Goal: Information Seeking & Learning: Learn about a topic

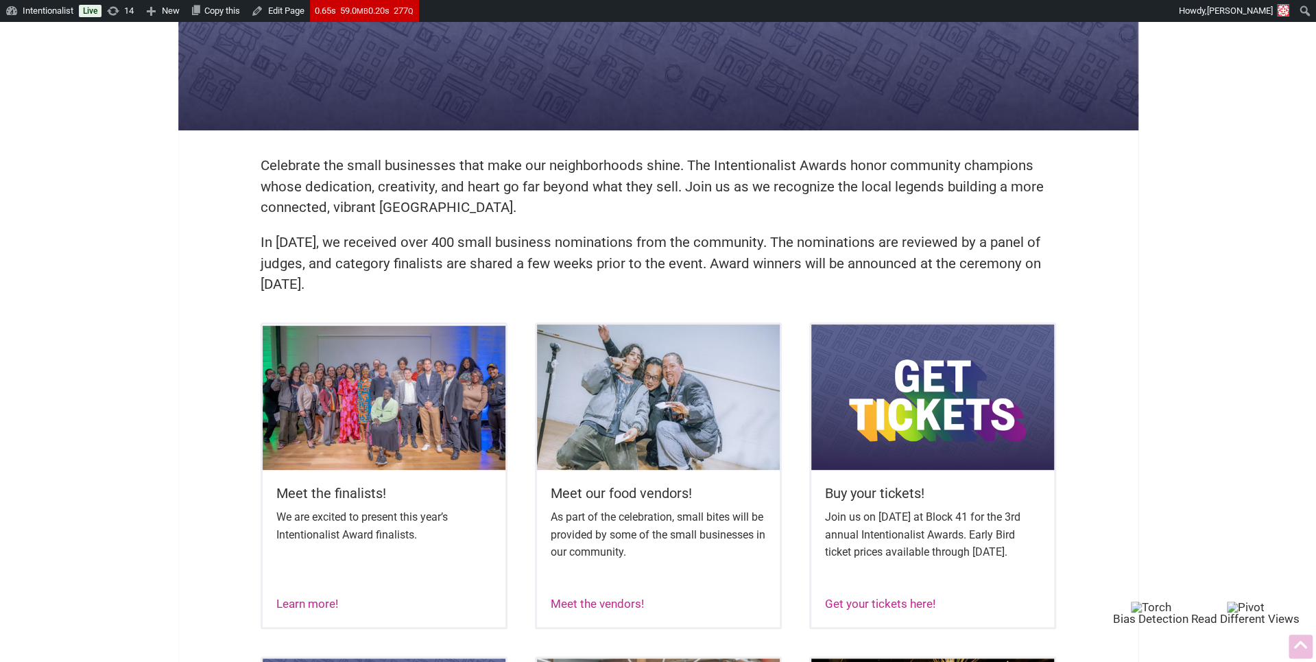
scroll to position [322, 0]
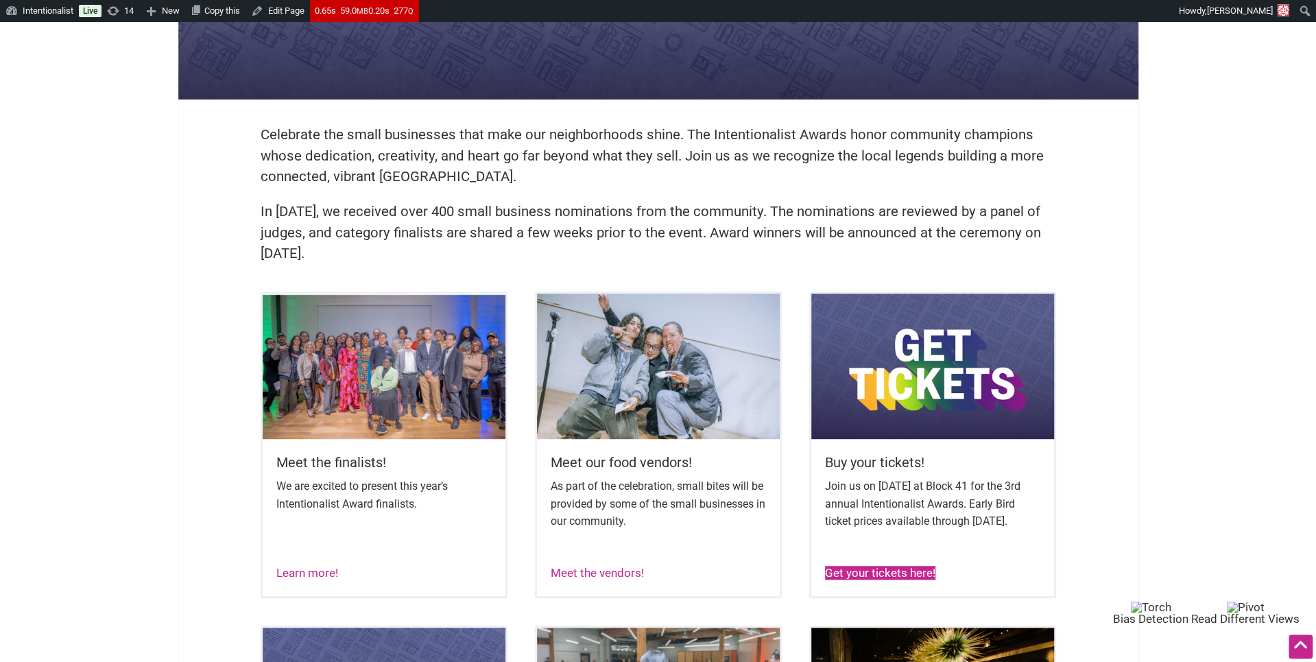
click at [839, 579] on link "Get your tickets here!" at bounding box center [880, 573] width 110 height 14
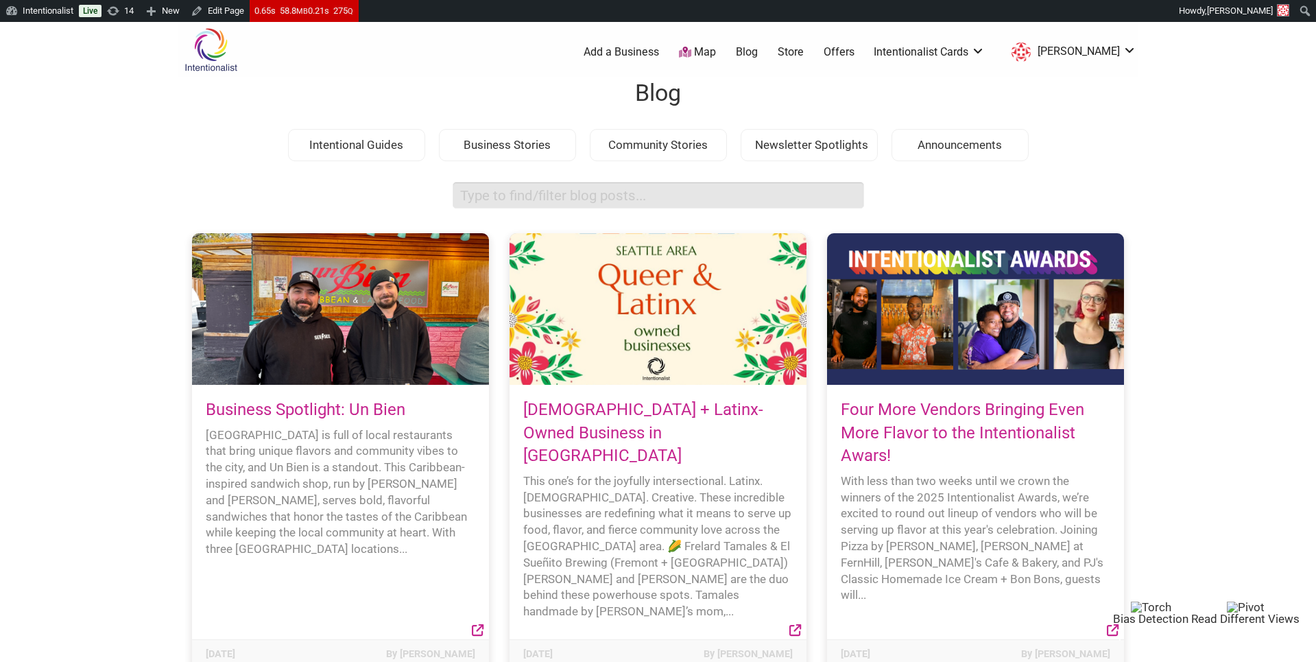
click at [483, 201] on input "search box" at bounding box center [658, 195] width 411 height 27
type input "tibbitts"
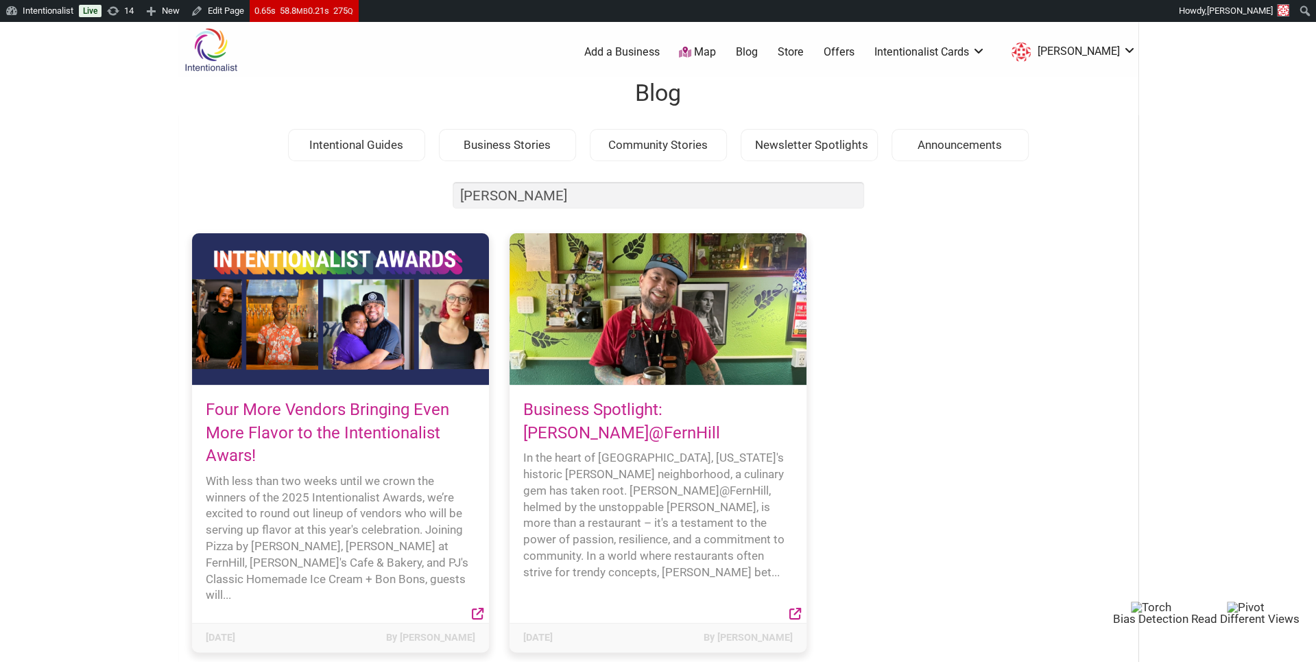
click at [556, 424] on link "Business Spotlight: [PERSON_NAME]@FernHill" at bounding box center [621, 421] width 197 height 43
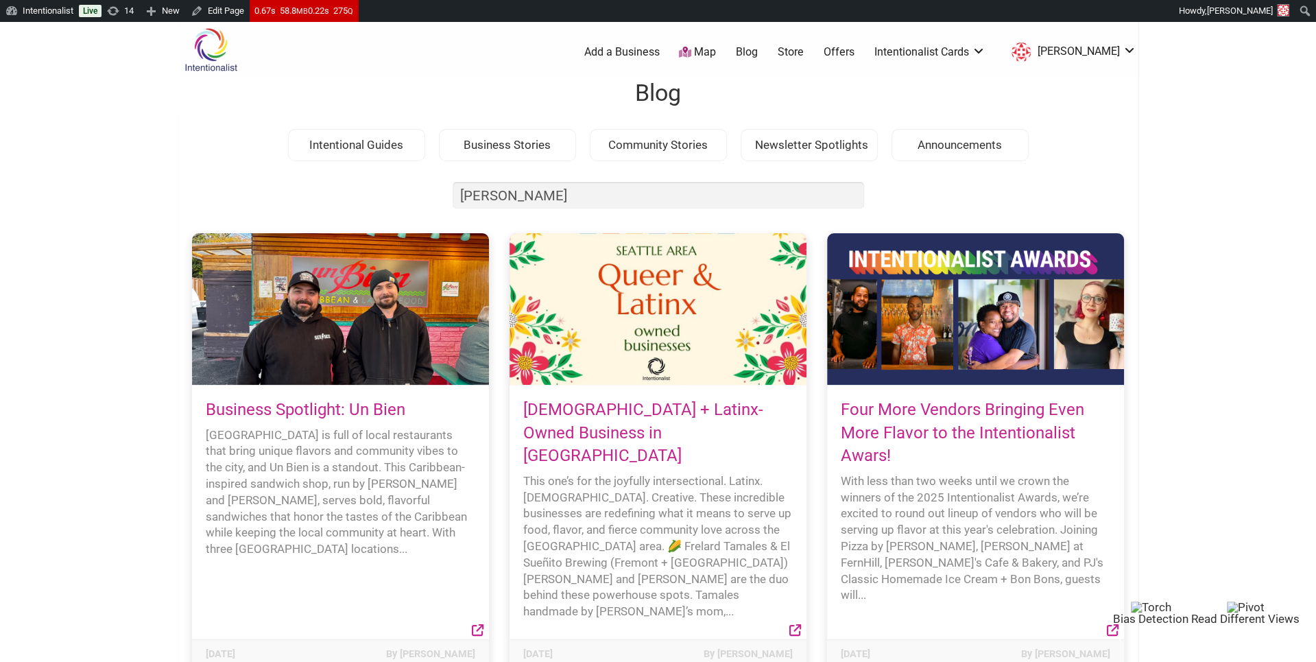
click at [503, 193] on input "[PERSON_NAME]" at bounding box center [658, 195] width 411 height 27
type input "patrick"
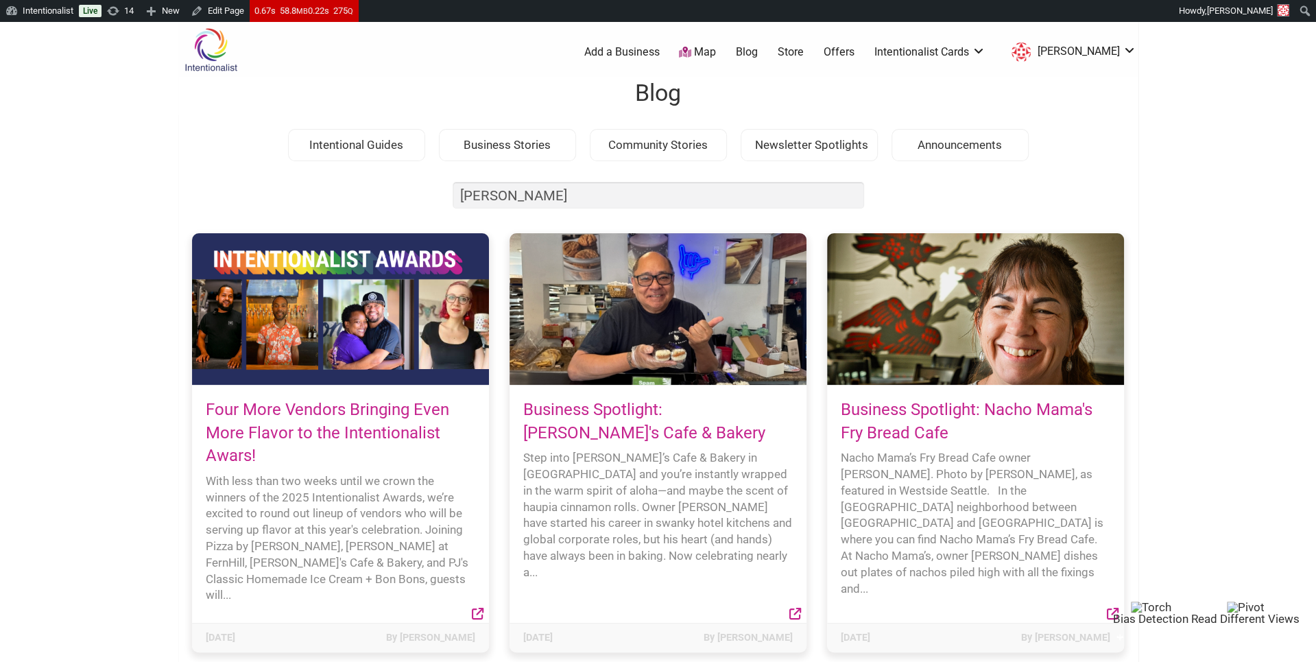
click at [547, 437] on link "Business Spotlight: [PERSON_NAME]'s Cafe & Bakery" at bounding box center [644, 421] width 242 height 43
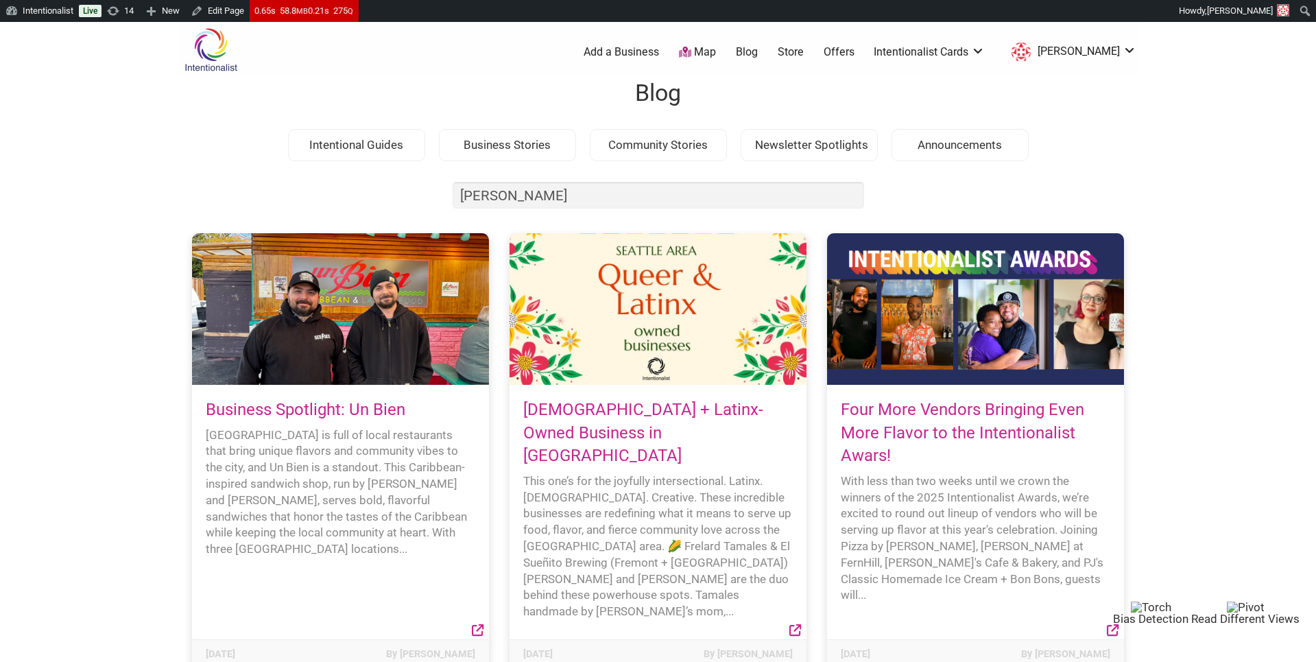
click at [514, 191] on input "patrick" at bounding box center [658, 195] width 411 height 27
click at [514, 191] on input "[PERSON_NAME]" at bounding box center [658, 195] width 411 height 27
type input "o"
type input "bon bon"
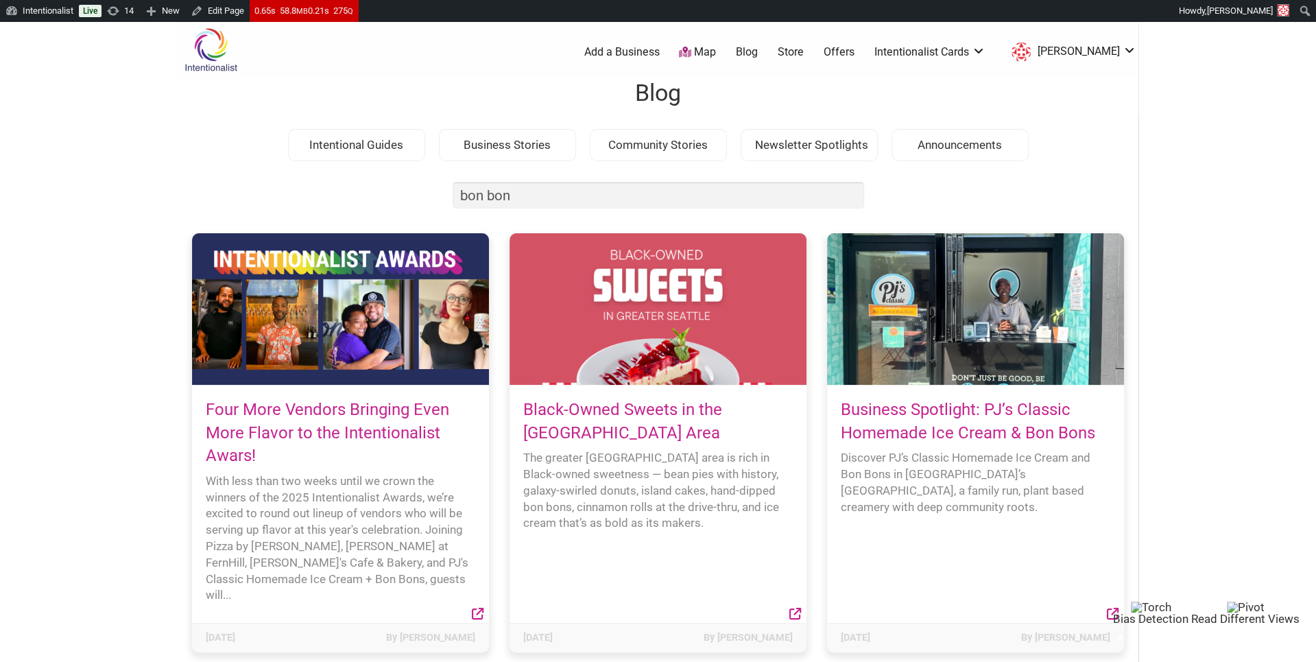
click at [920, 430] on link "Business Spotlight: PJ’s Classic Homemade Ice Cream & Bon Bons" at bounding box center [968, 421] width 254 height 43
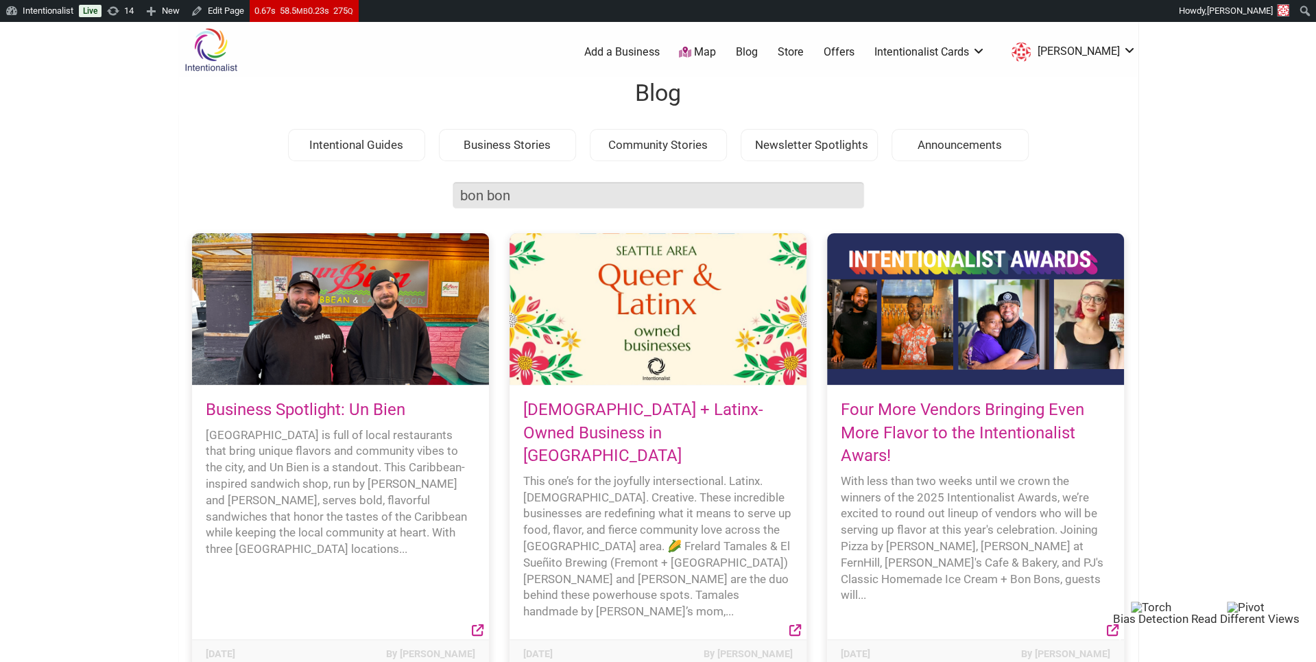
click at [468, 197] on input "bon bon" at bounding box center [658, 195] width 411 height 27
type input "patrick"
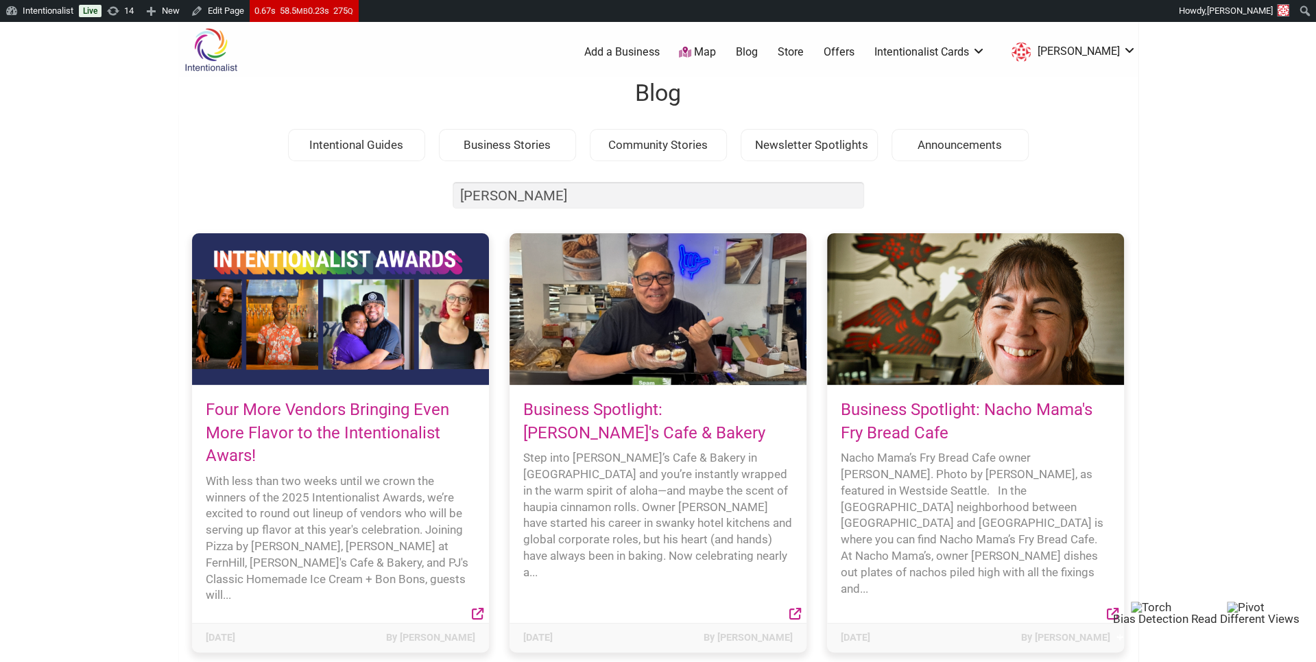
click at [552, 403] on link "Business Spotlight: Patrick's Cafe & Bakery" at bounding box center [644, 421] width 242 height 43
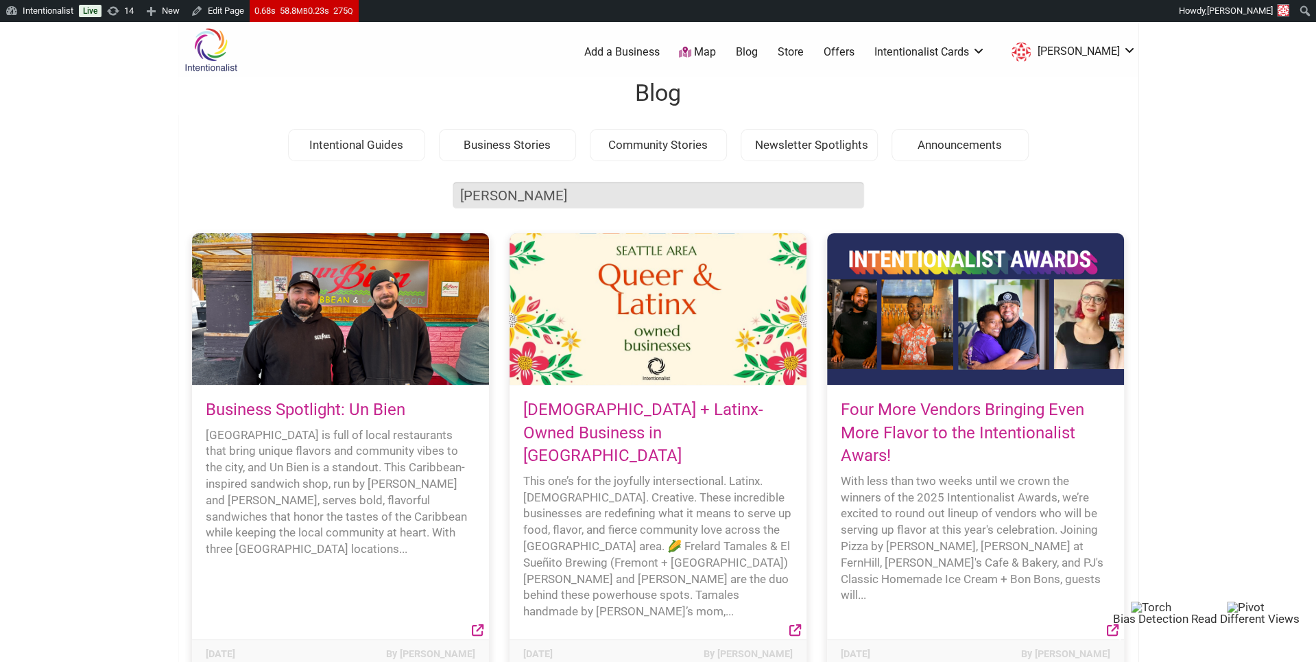
click at [486, 197] on input "patrick" at bounding box center [658, 195] width 411 height 27
type input "pizza"
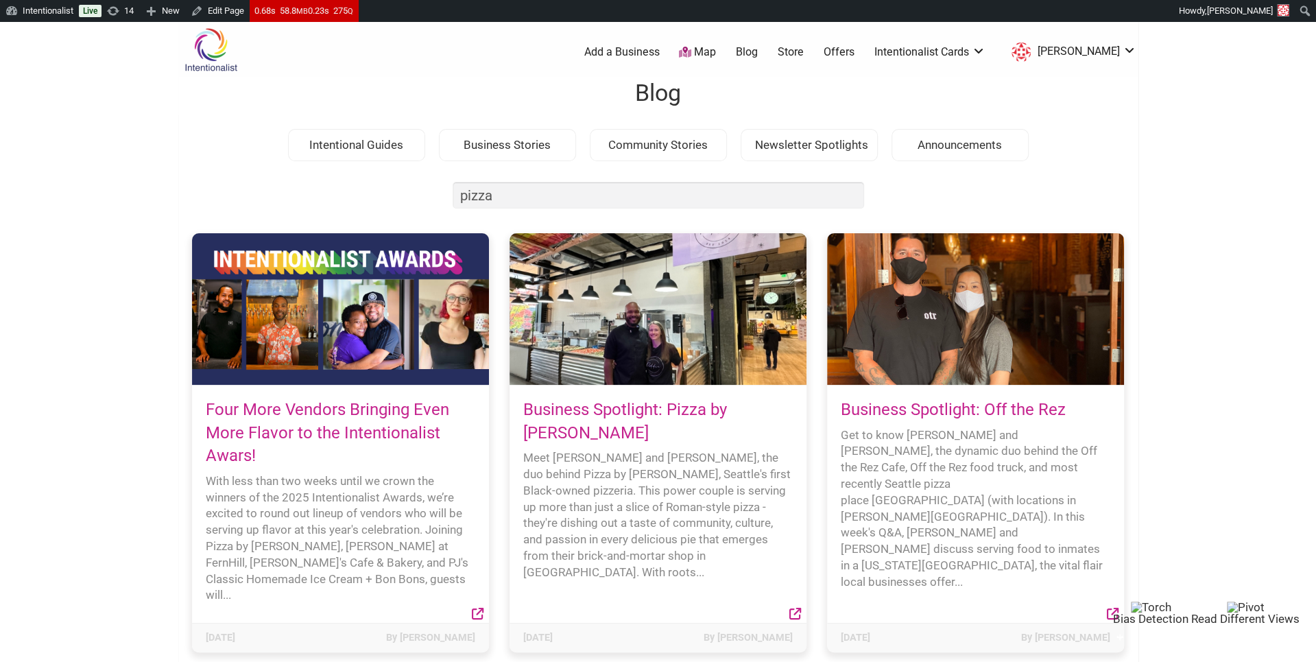
click at [576, 421] on div "Business Spotlight: Pizza by Ruffin Meet Isaiah and Colleen, the duo behind Piz…" at bounding box center [657, 504] width 297 height 238
click at [574, 407] on link "Business Spotlight: Pizza by [PERSON_NAME]" at bounding box center [625, 421] width 204 height 43
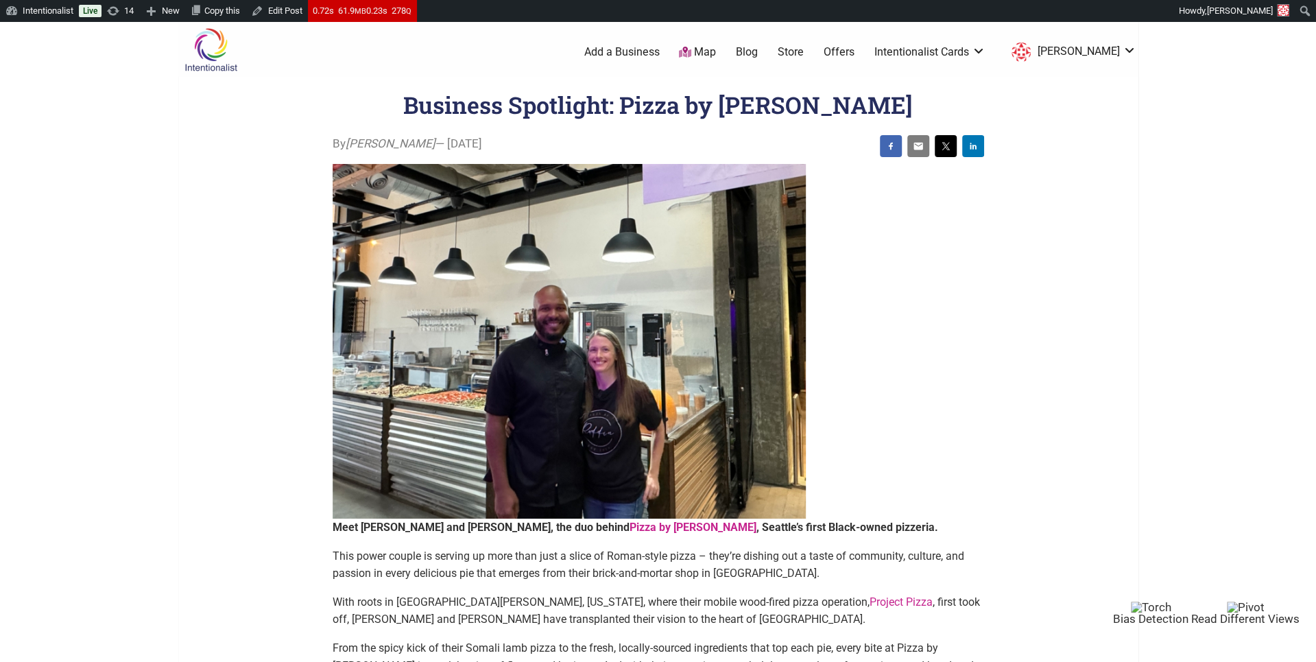
click at [758, 51] on link "Blog" at bounding box center [747, 52] width 22 height 15
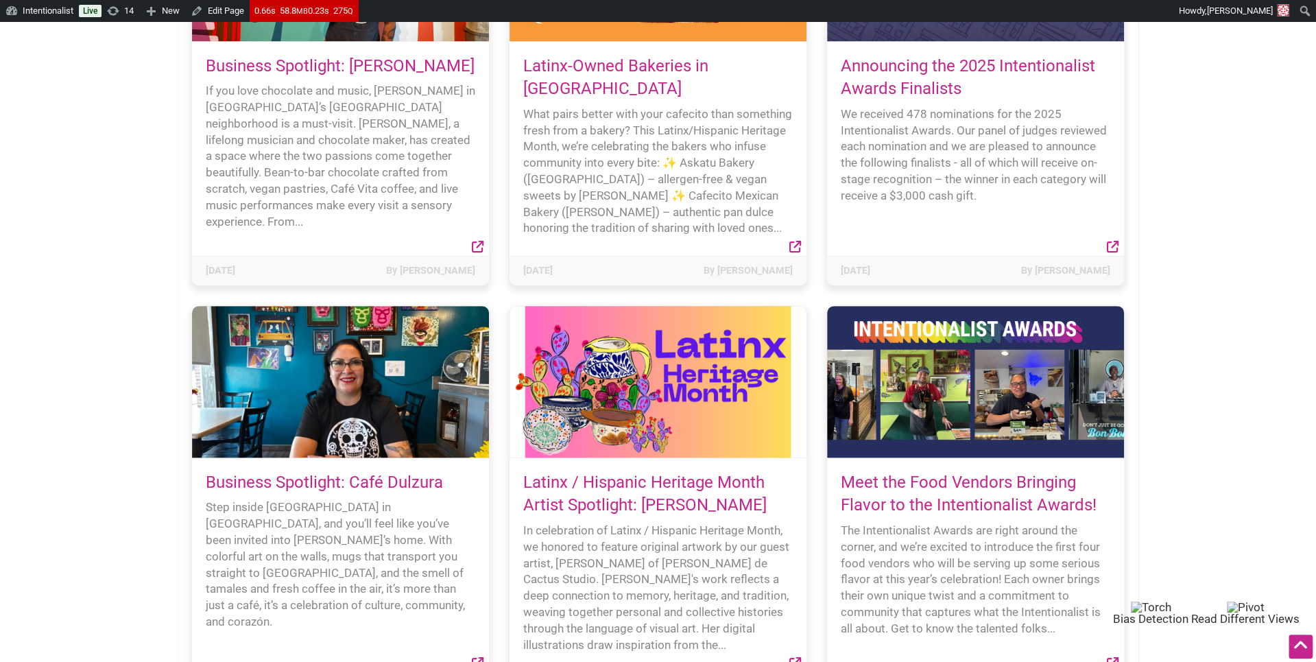
scroll to position [801, 0]
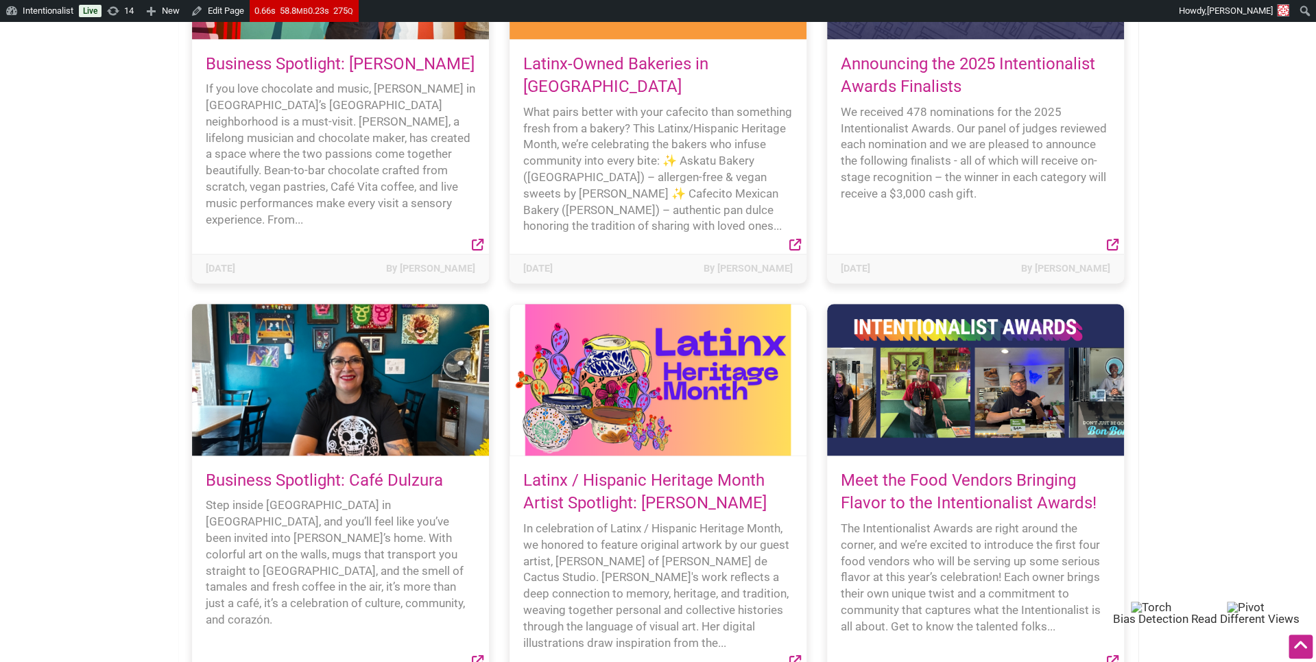
click at [883, 470] on link "Meet the Food Vendors Bringing Flavor to the Intentionalist Awards!" at bounding box center [969, 491] width 256 height 43
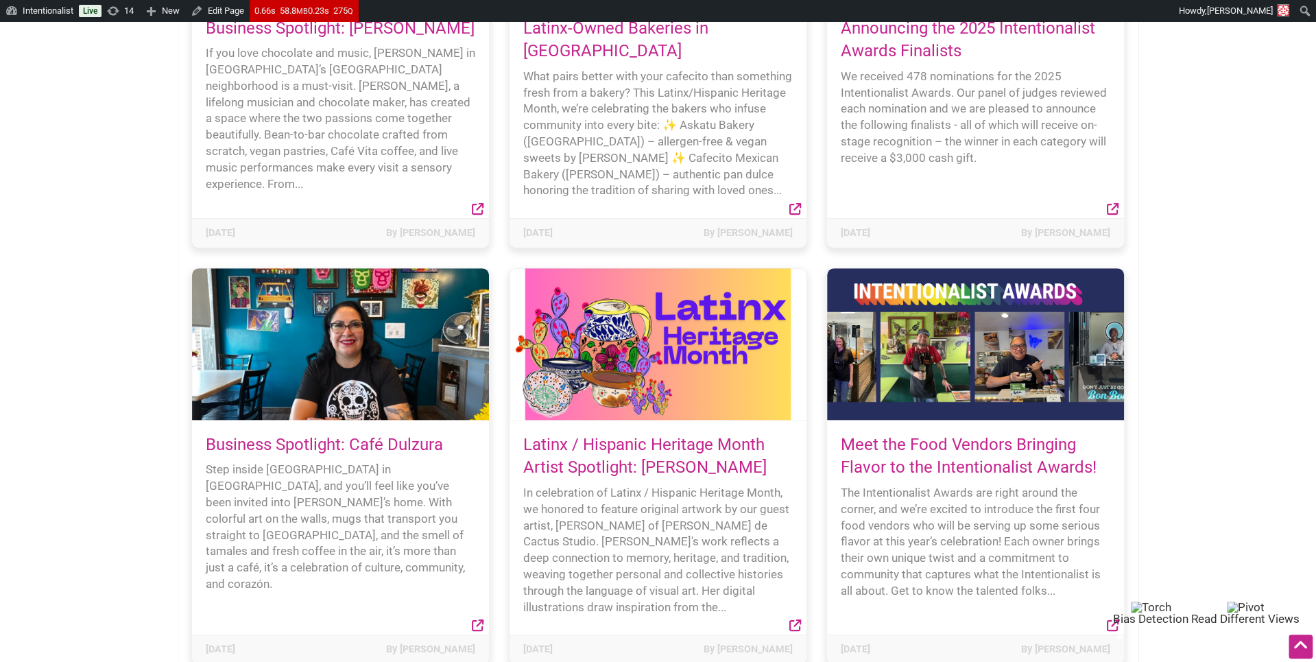
scroll to position [839, 0]
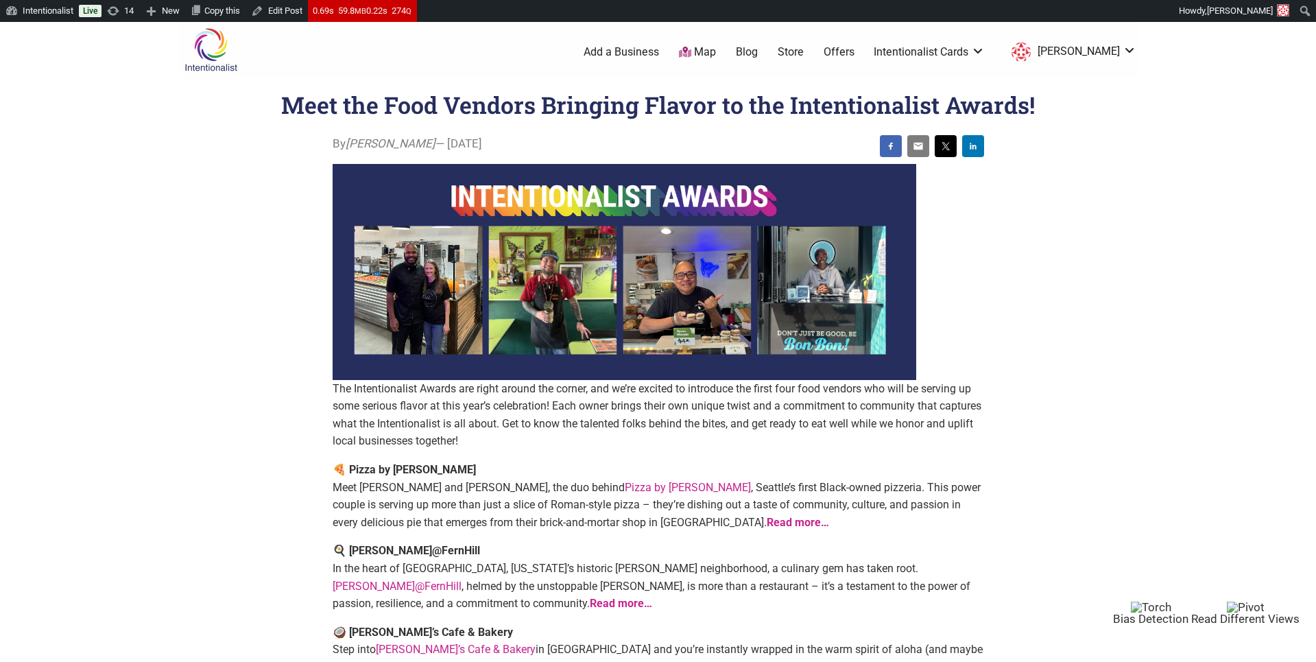
scroll to position [12, 0]
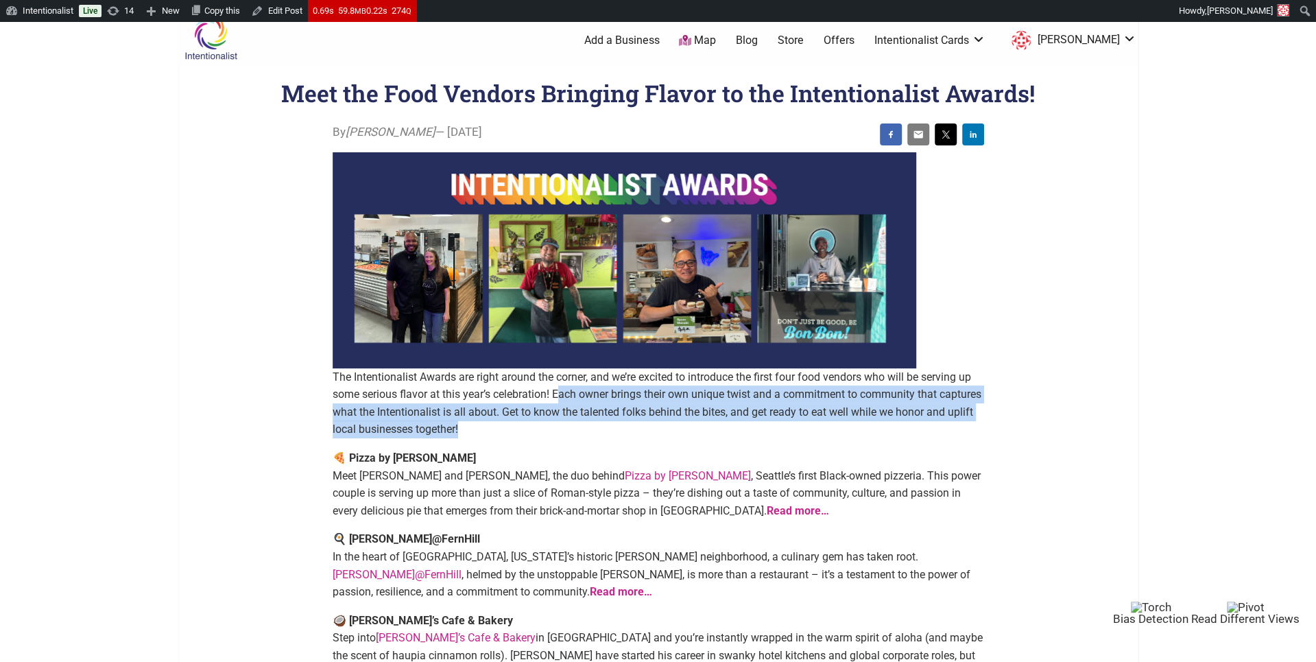
drag, startPoint x: 562, startPoint y: 396, endPoint x: 562, endPoint y: 431, distance: 35.0
click at [562, 431] on p "The Intentionalist Awards are right around the corner, and we’re excited to int…" at bounding box center [658, 403] width 651 height 70
copy p "ach owner brings their own unique twist and a commitment to community that capt…"
